Goal: Transaction & Acquisition: Subscribe to service/newsletter

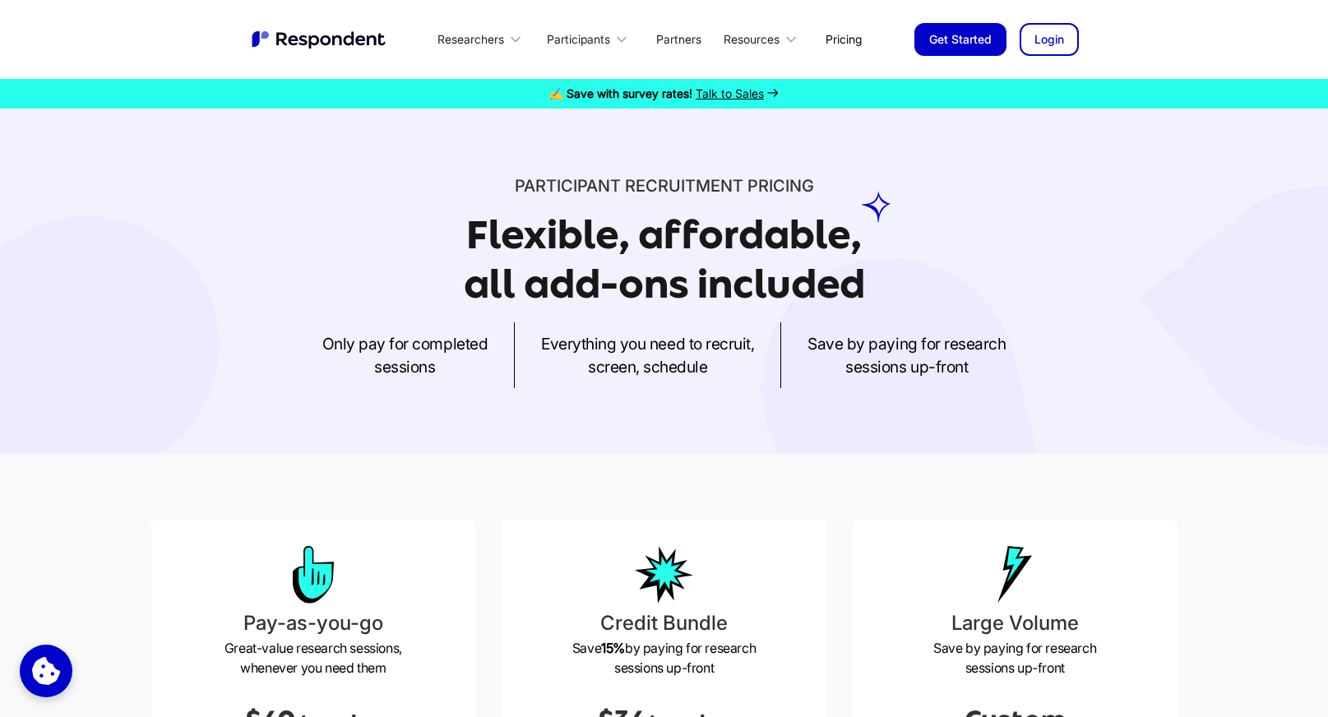
click at [848, 36] on link "Pricing" at bounding box center [844, 39] width 63 height 39
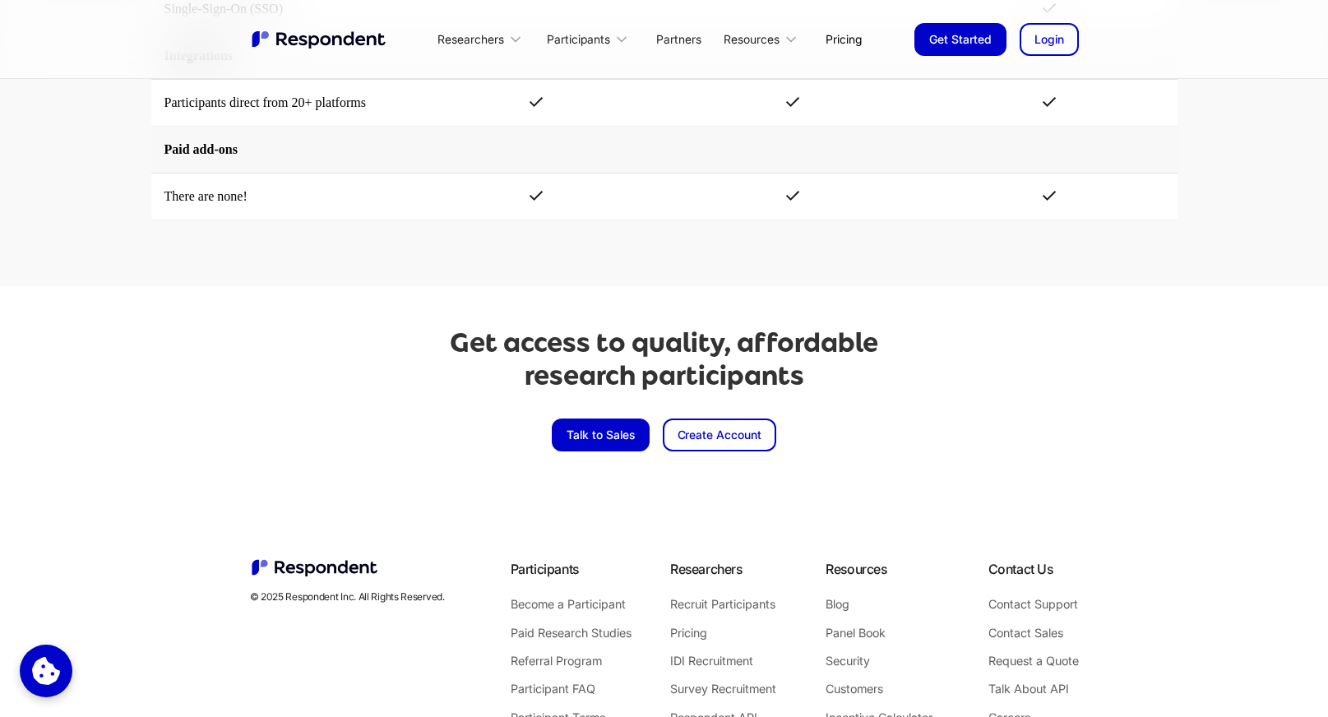
scroll to position [3807, 0]
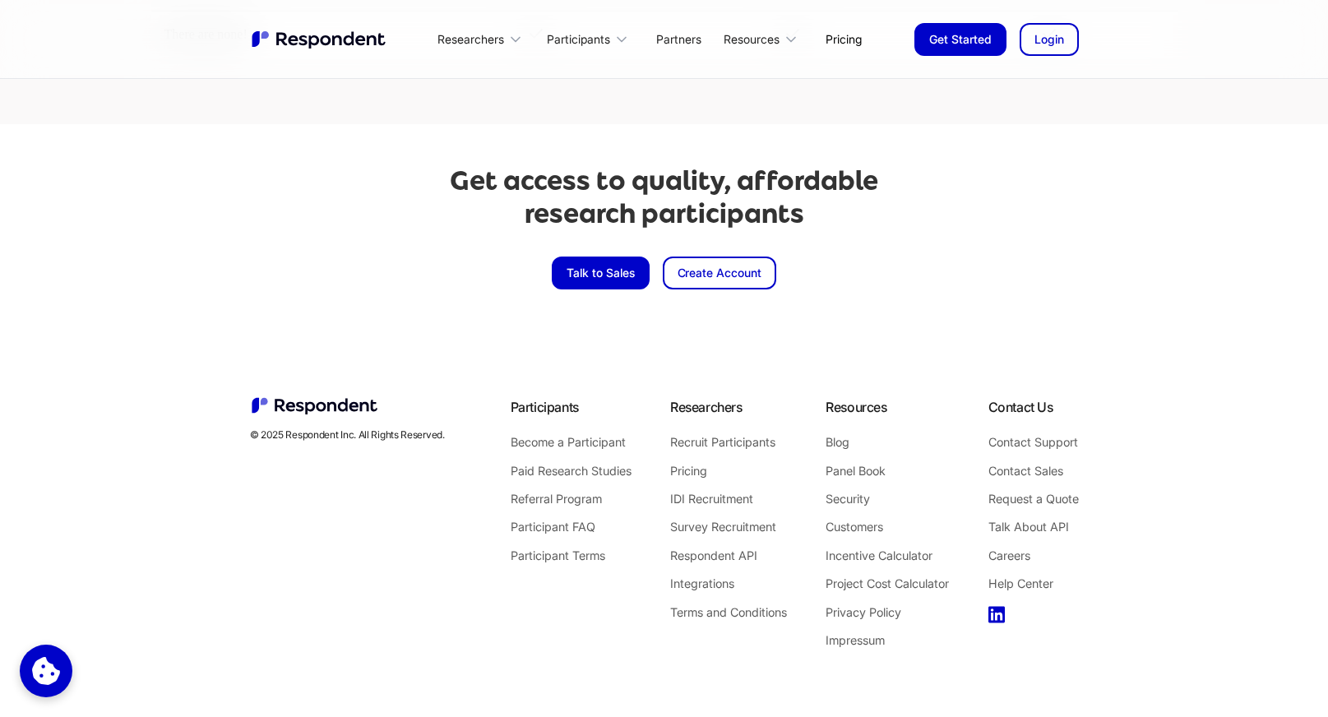
click at [628, 276] on link "Talk to Sales" at bounding box center [601, 273] width 98 height 33
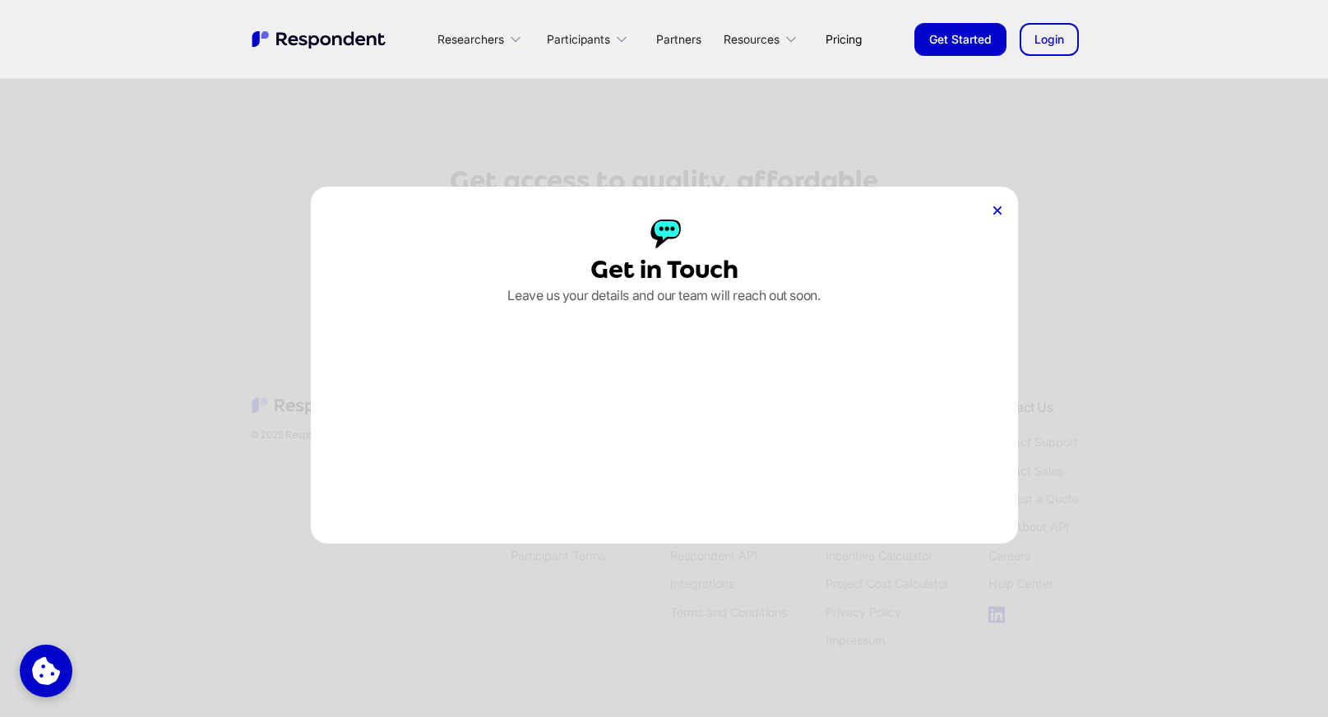
click at [1001, 214] on icon at bounding box center [998, 210] width 8 height 8
